Goal: Task Accomplishment & Management: Complete application form

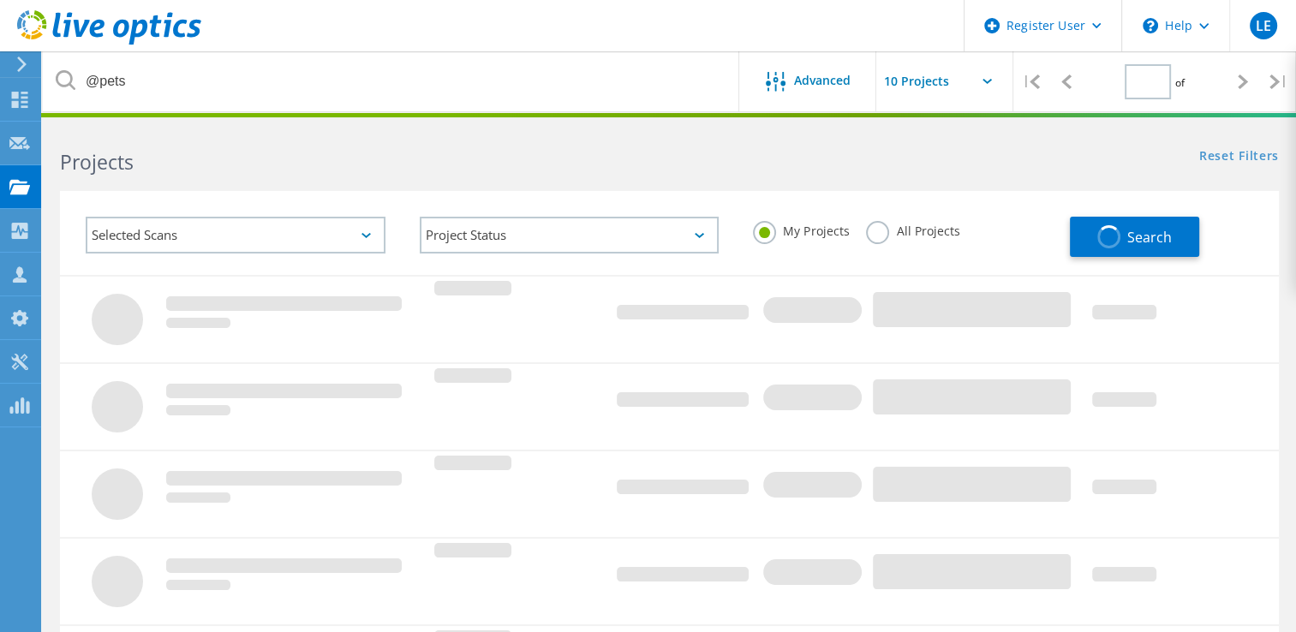
type input "1"
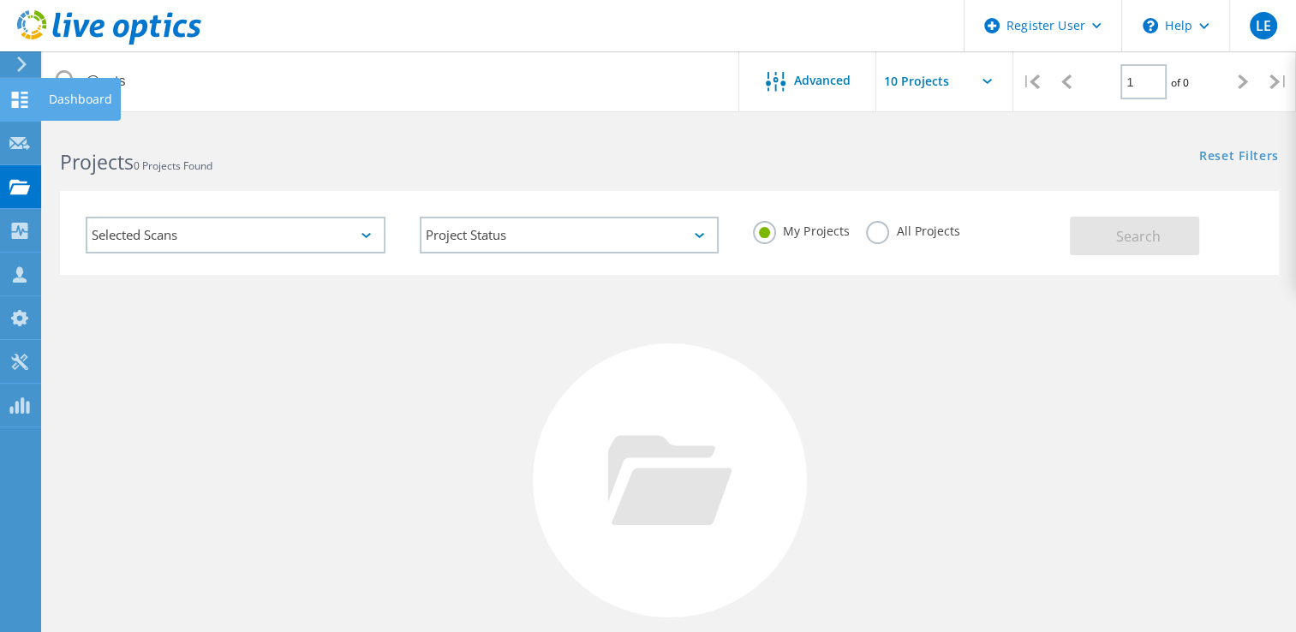
click at [18, 102] on use at bounding box center [20, 100] width 16 height 16
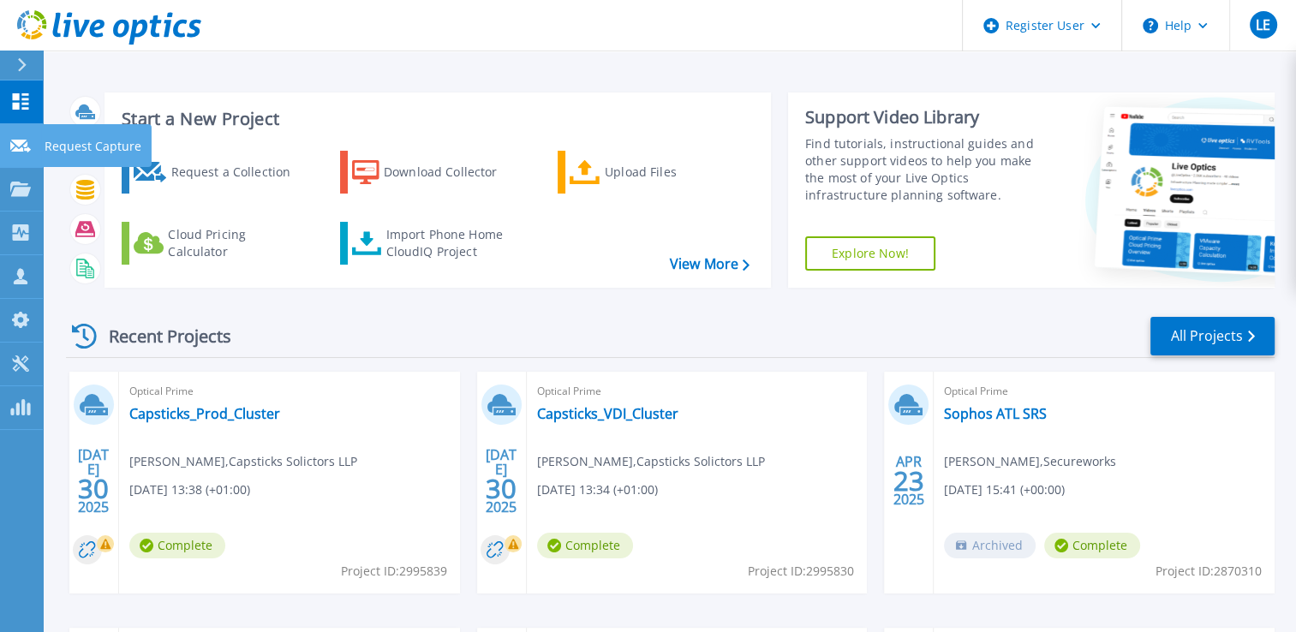
click at [14, 153] on link "Request Capture Request Capture" at bounding box center [21, 146] width 43 height 44
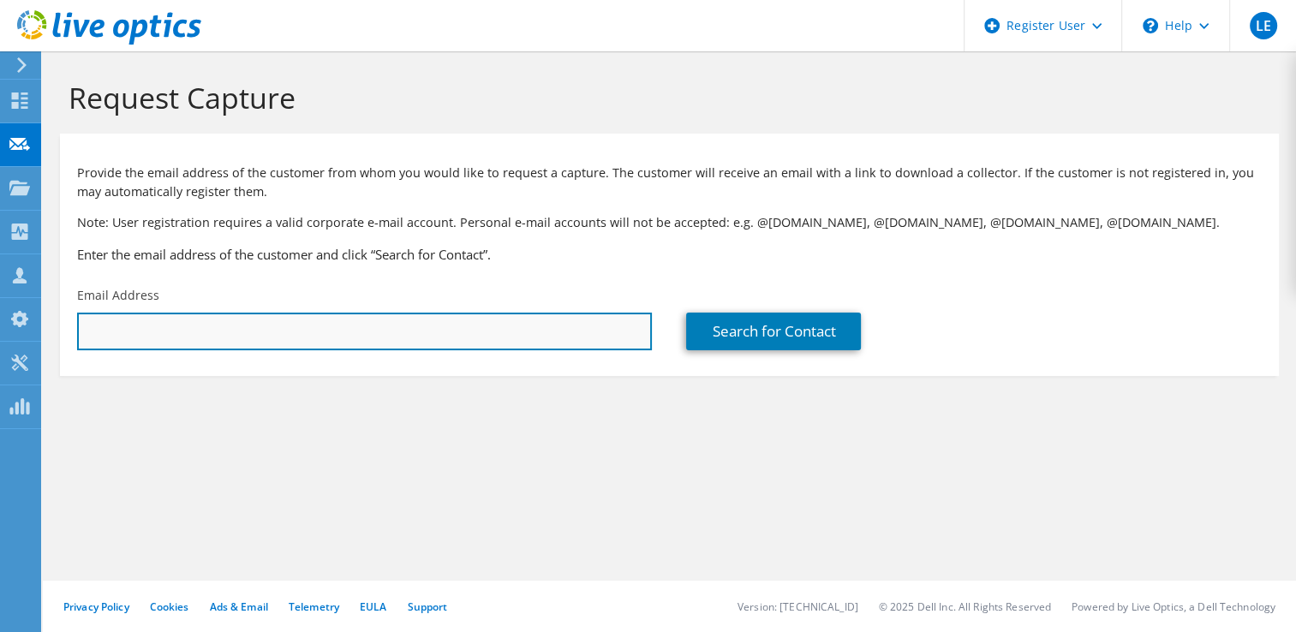
click at [254, 319] on input "text" at bounding box center [364, 332] width 575 height 38
click at [179, 337] on input "text" at bounding box center [364, 332] width 575 height 38
drag, startPoint x: 154, startPoint y: 333, endPoint x: 37, endPoint y: 346, distance: 118.0
click at [37, 346] on div "LE Dell User Landi Elezi [EMAIL_ADDRESS][PERSON_NAME][DOMAIN_NAME] Dell My Prof…" at bounding box center [648, 316] width 1296 height 632
drag, startPoint x: 168, startPoint y: 324, endPoint x: 74, endPoint y: 334, distance: 94.8
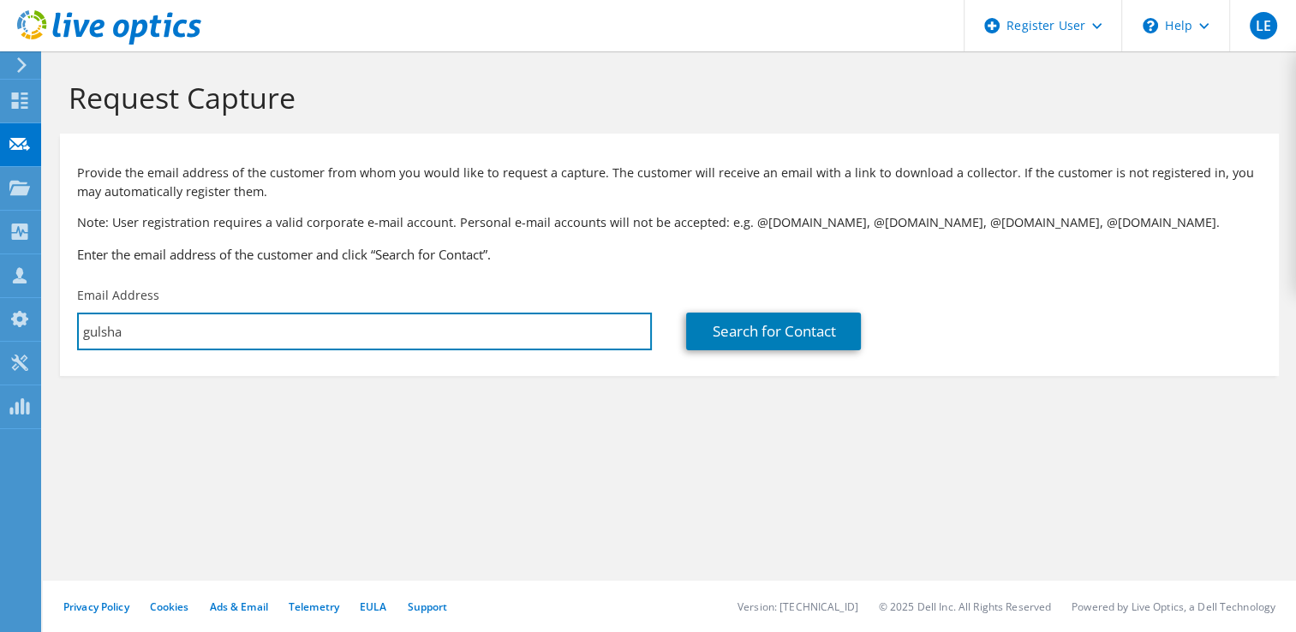
click at [74, 334] on div "Email Address [GEOGRAPHIC_DATA]" at bounding box center [364, 318] width 609 height 81
paste input "[EMAIL_ADDRESS][DOMAIN_NAME]"
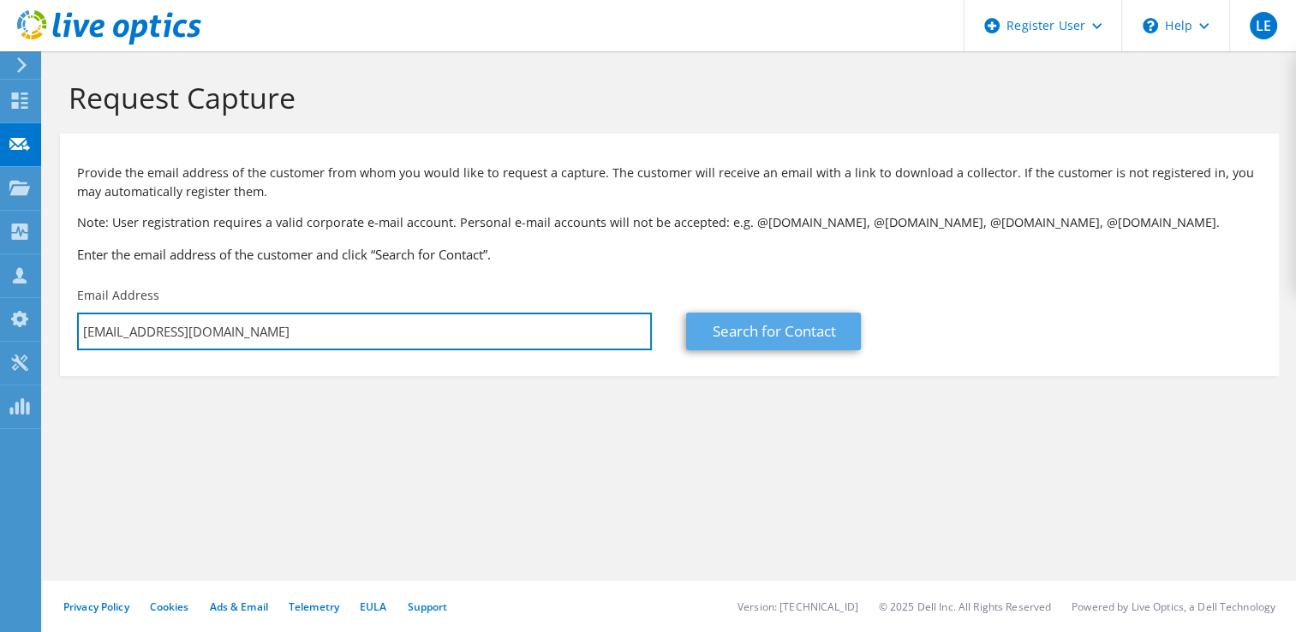
type input "[EMAIL_ADDRESS][DOMAIN_NAME]"
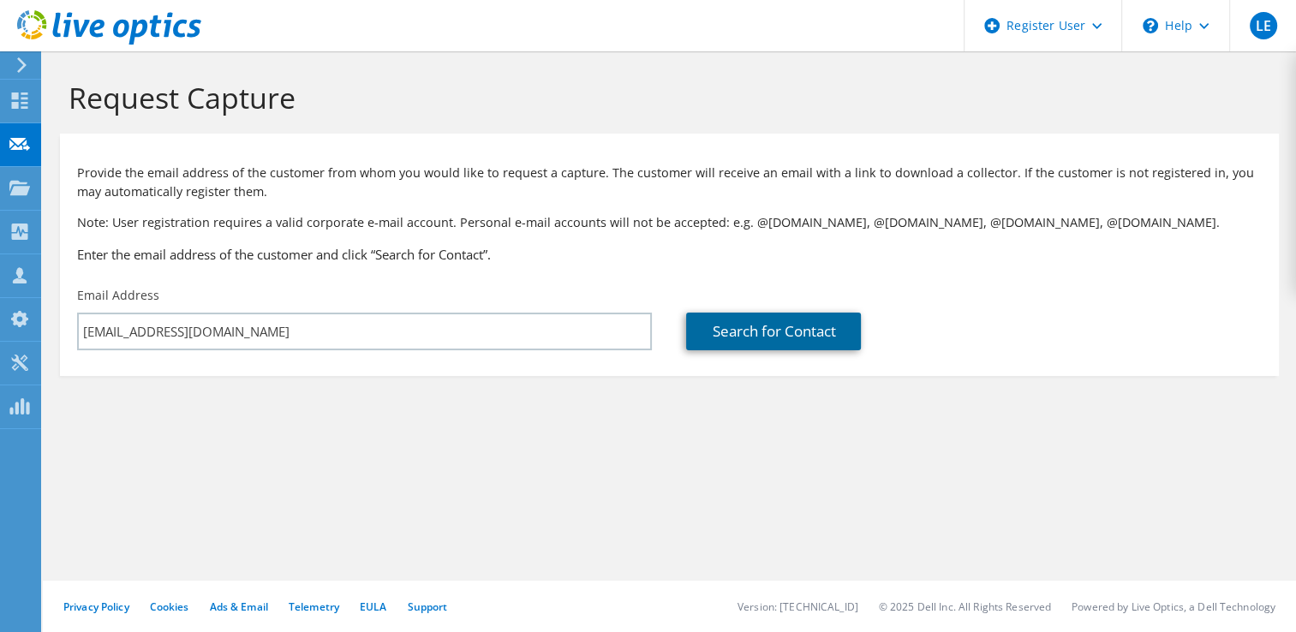
click at [737, 328] on link "Search for Contact" at bounding box center [773, 332] width 175 height 38
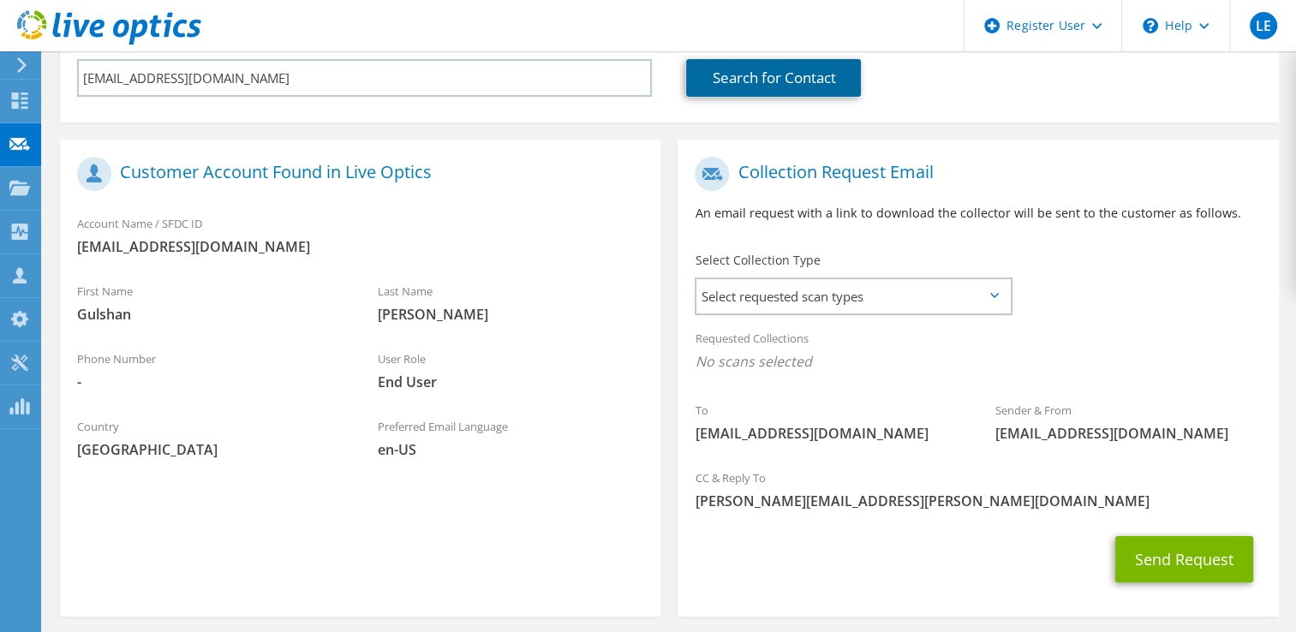
scroll to position [272, 0]
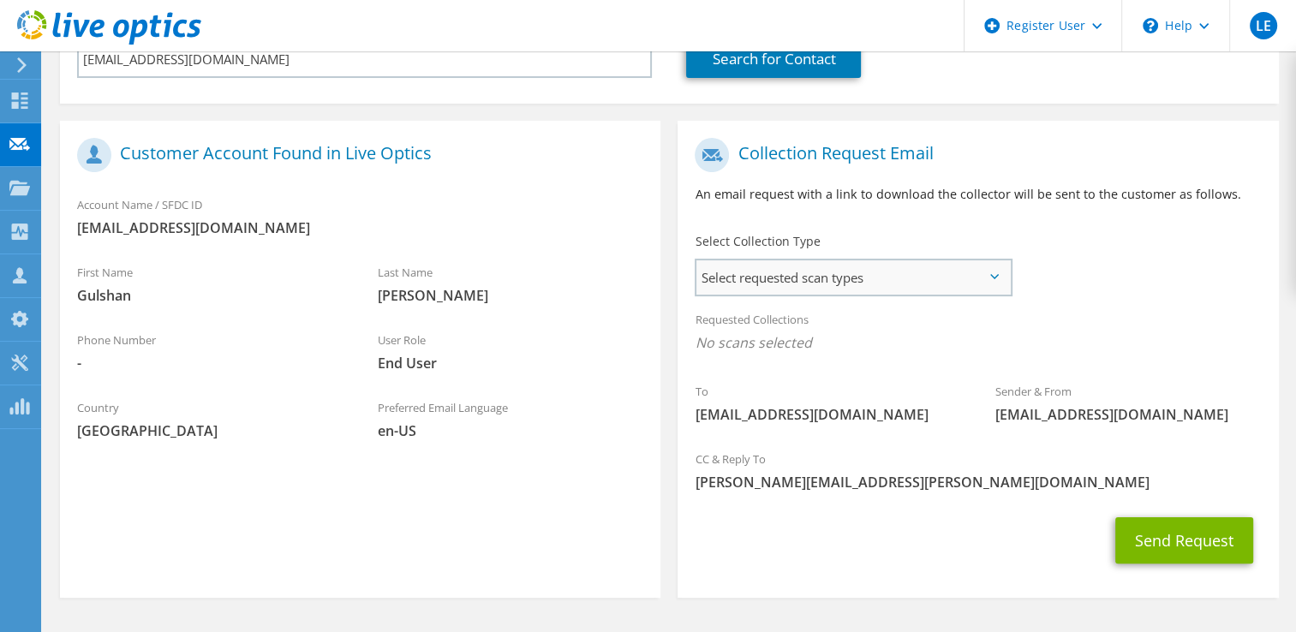
click at [999, 283] on span "Select requested scan types" at bounding box center [852, 277] width 313 height 34
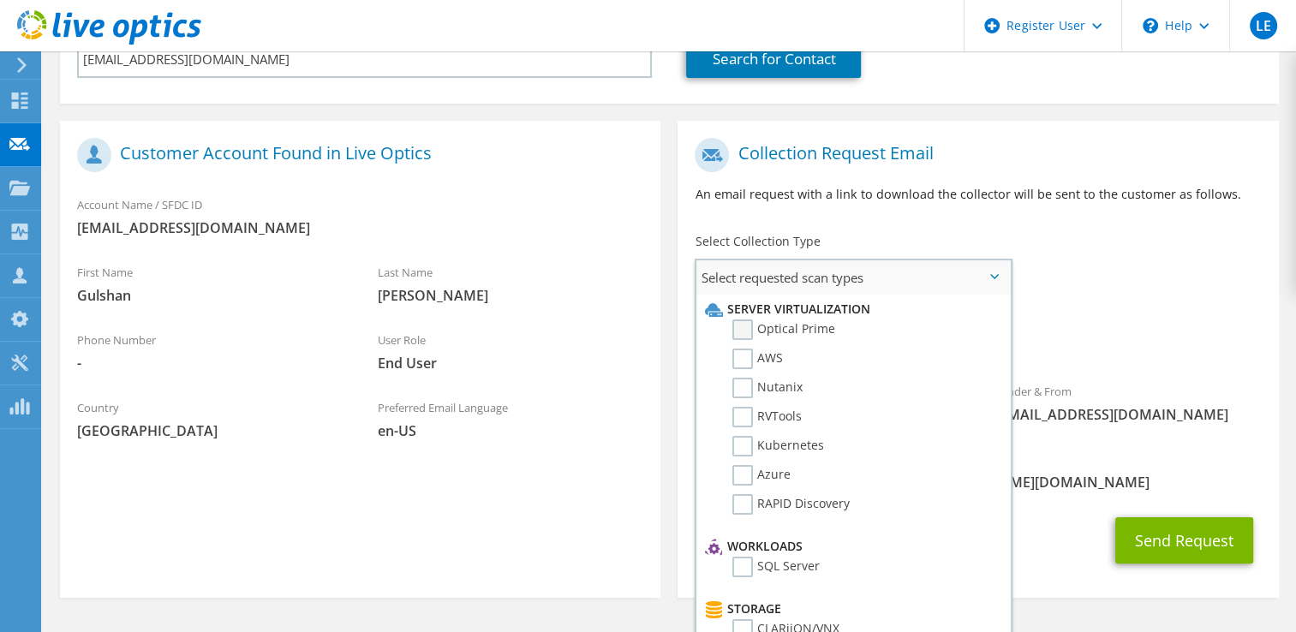
click at [746, 327] on label "Optical Prime" at bounding box center [783, 329] width 103 height 21
click at [0, 0] on input "Optical Prime" at bounding box center [0, 0] width 0 height 0
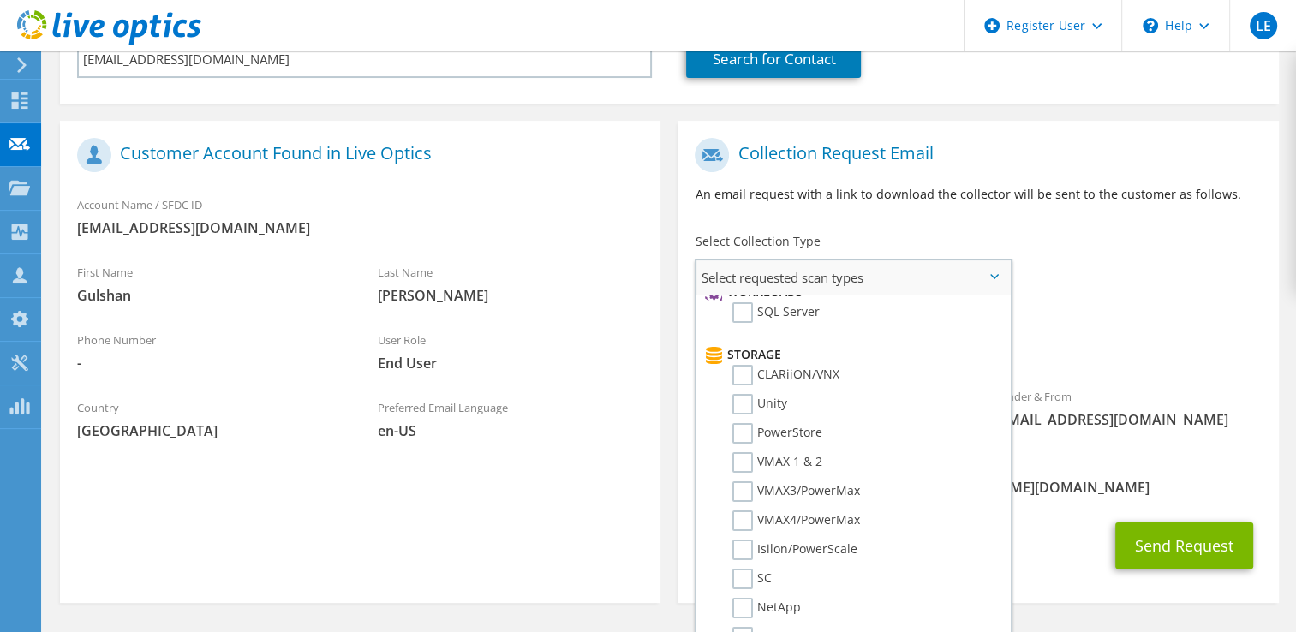
scroll to position [250, 0]
click at [746, 427] on label "PowerStore" at bounding box center [777, 437] width 90 height 21
click at [0, 0] on input "PowerStore" at bounding box center [0, 0] width 0 height 0
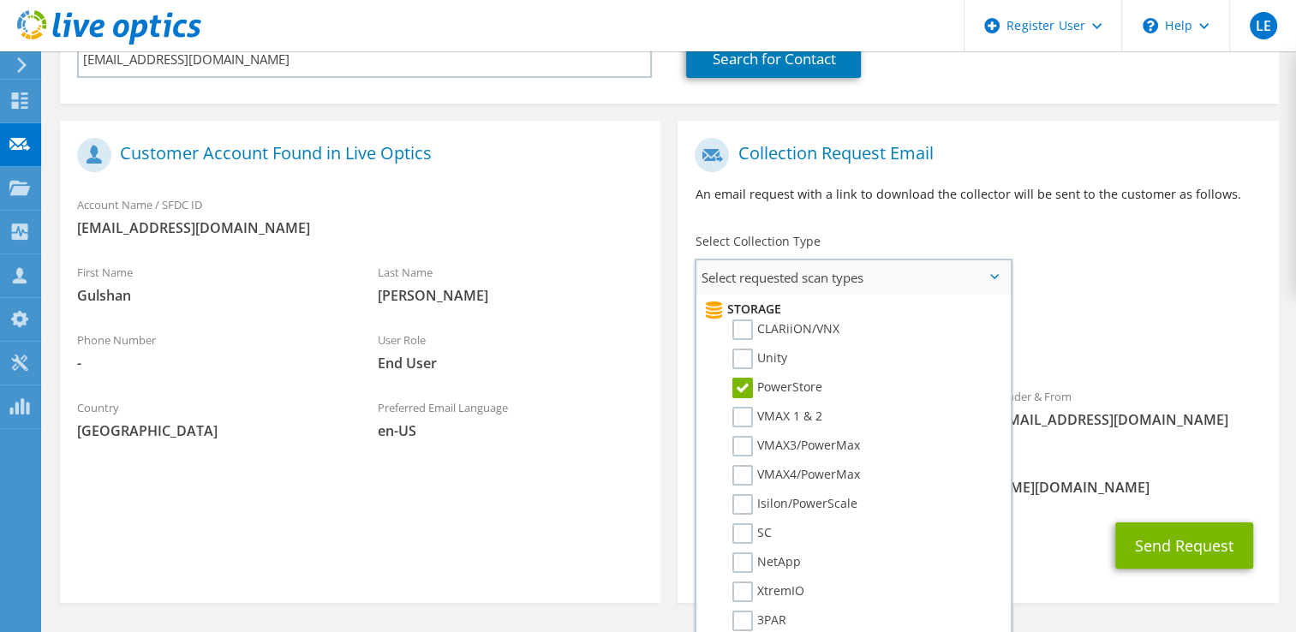
scroll to position [326, 0]
click at [743, 468] on label "Isilon/PowerScale" at bounding box center [794, 478] width 125 height 21
click at [0, 0] on input "Isilon/PowerScale" at bounding box center [0, 0] width 0 height 0
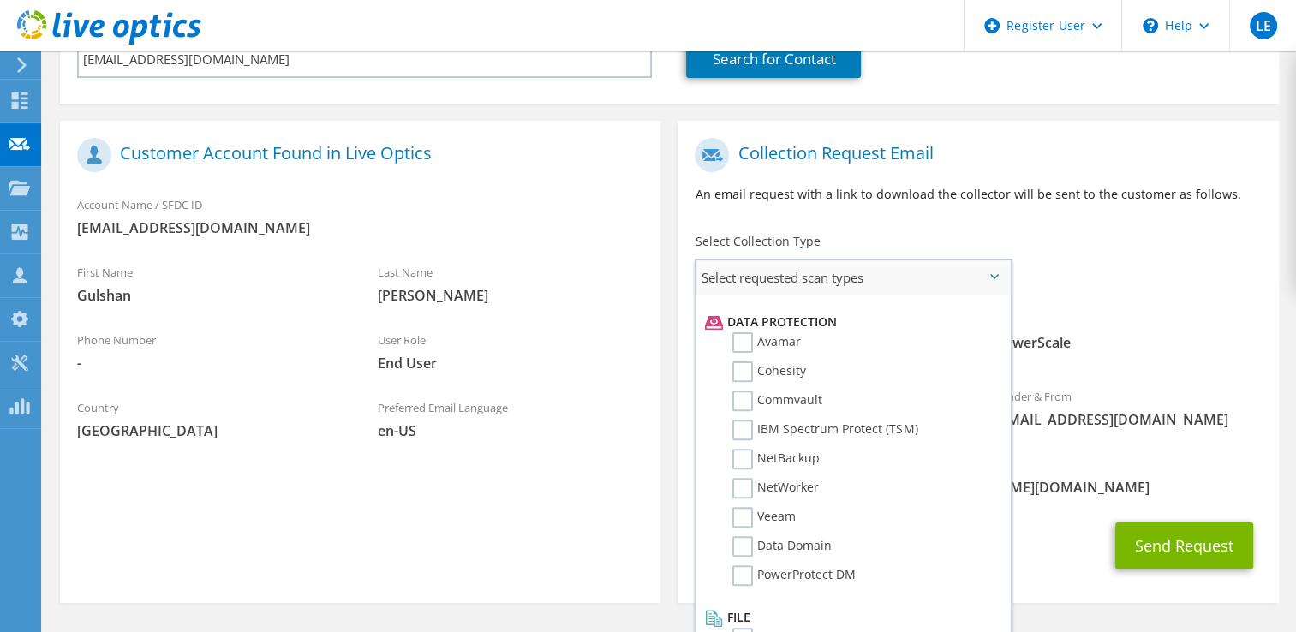
scroll to position [734, 0]
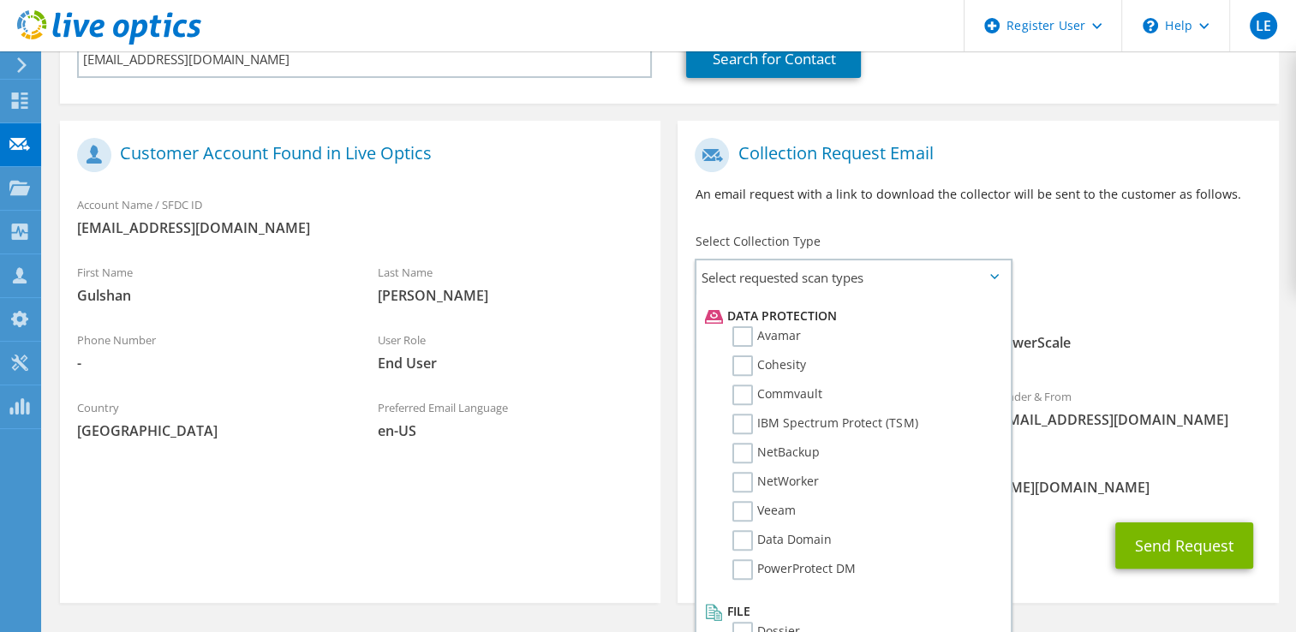
click at [1059, 519] on div "Send Request" at bounding box center [977, 545] width 600 height 63
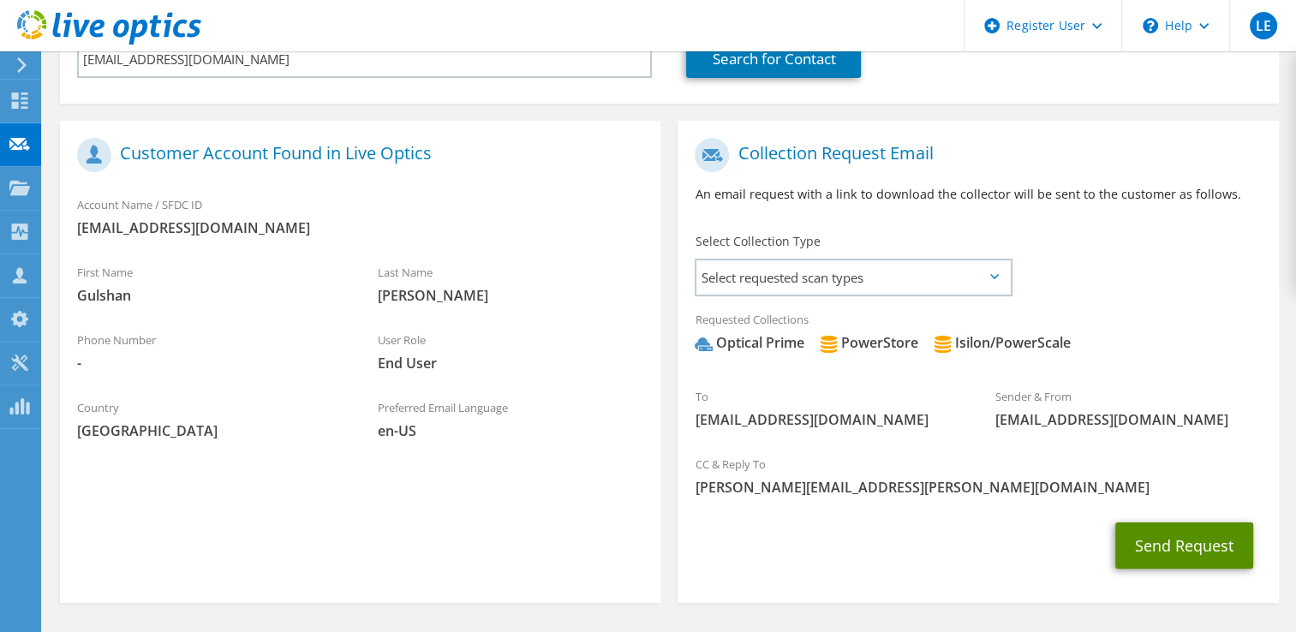
click at [1185, 542] on button "Send Request" at bounding box center [1184, 545] width 138 height 46
